Goal: Task Accomplishment & Management: Use online tool/utility

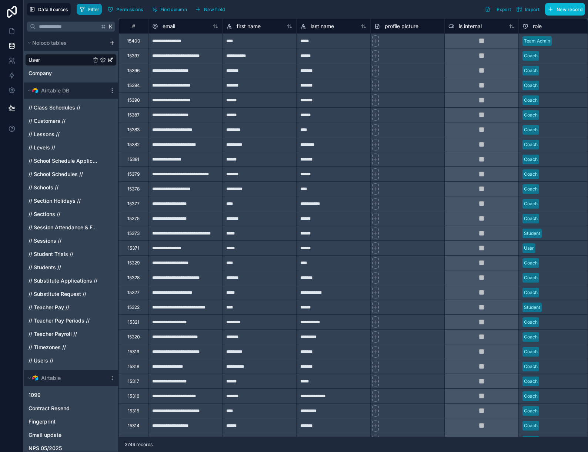
click at [88, 10] on span "Filter" at bounding box center [93, 10] width 11 height 6
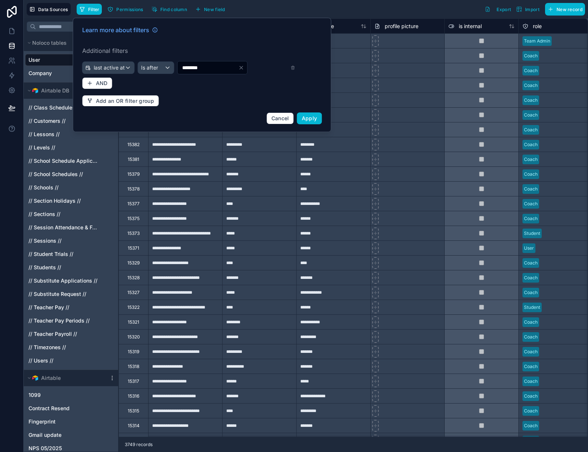
click at [337, 154] on div "*******" at bounding box center [333, 159] width 74 height 15
